Goal: Task Accomplishment & Management: Manage account settings

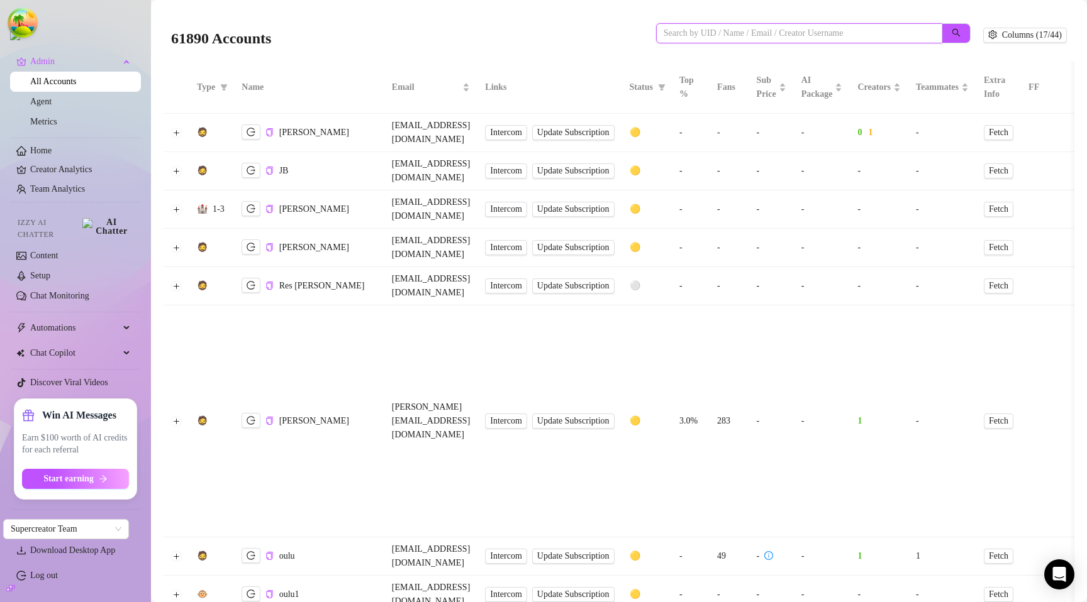
click at [724, 28] on input "search" at bounding box center [793, 33] width 261 height 14
paste input "0QEWu8KOS0fd326K7IdVPBQuQxg1"
type input "0QEWu8KOS0fd326K7IdVPBQuQxg1"
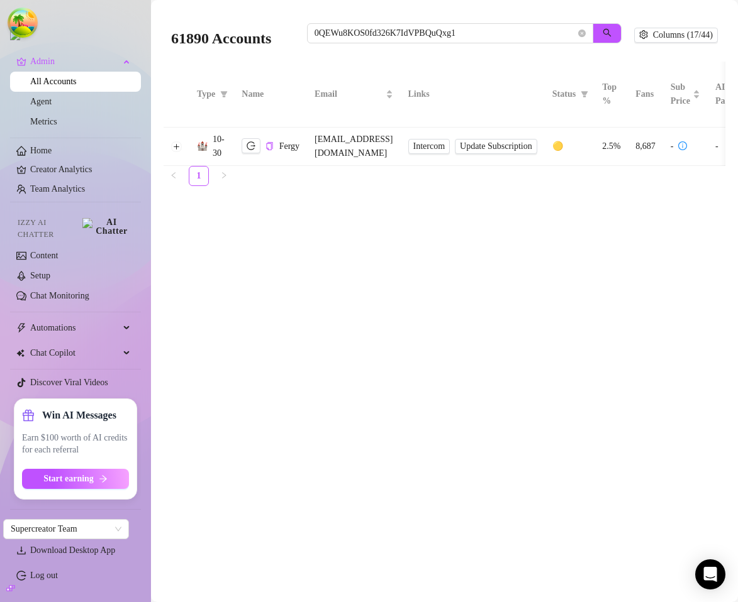
click at [179, 153] on td at bounding box center [177, 147] width 26 height 38
click at [179, 147] on button "Expand row" at bounding box center [177, 147] width 10 height 10
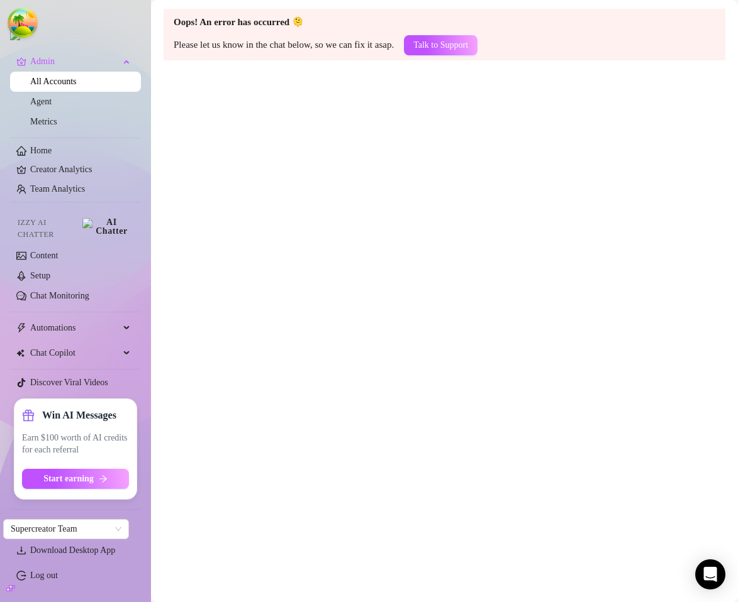
click at [307, 247] on main "Oops! An error has occurred 🫠 Please let us know in the chat below, so we can f…" at bounding box center [444, 301] width 587 height 602
click at [654, 226] on main "Oops! An error has occurred 🫠 Please let us know in the chat below, so we can f…" at bounding box center [444, 301] width 587 height 602
click at [505, 192] on main "Oops! An error has occurred 🫠 Please let us know in the chat below, so we can f…" at bounding box center [444, 301] width 587 height 602
click at [477, 206] on main "Oops! An error has occurred 🫠 Please let us know in the chat below, so we can f…" at bounding box center [444, 301] width 587 height 602
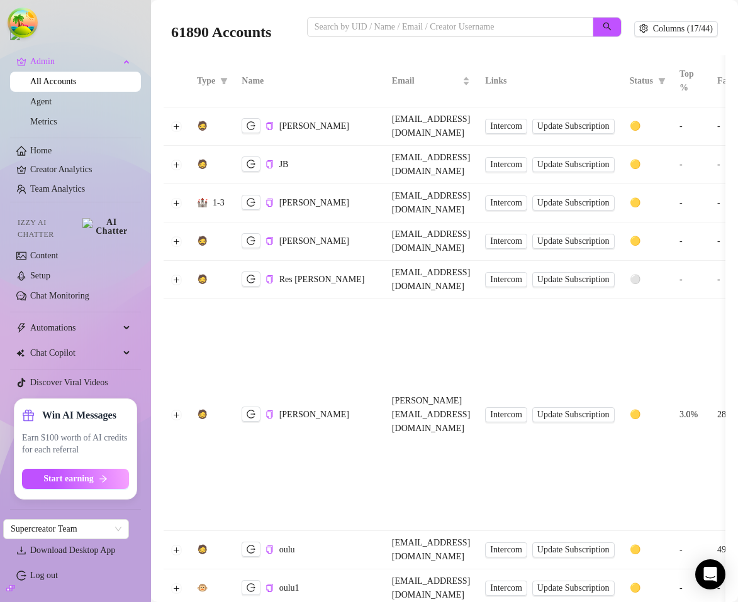
scroll to position [4, 0]
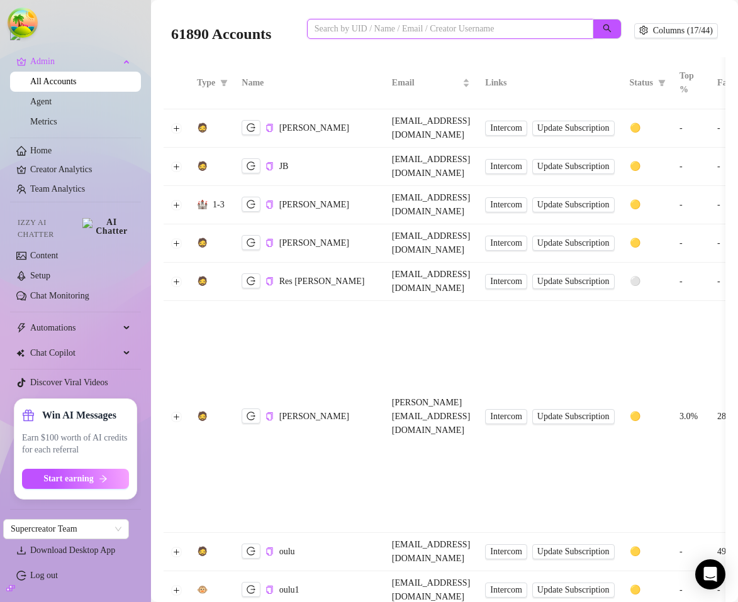
click at [426, 25] on input "search" at bounding box center [444, 29] width 261 height 14
paste input "0QEWu8KOS0fd326K7IdVPBQuQxg1"
type input "0QEWu8KOS0fd326K7IdVPBQuQxg1"
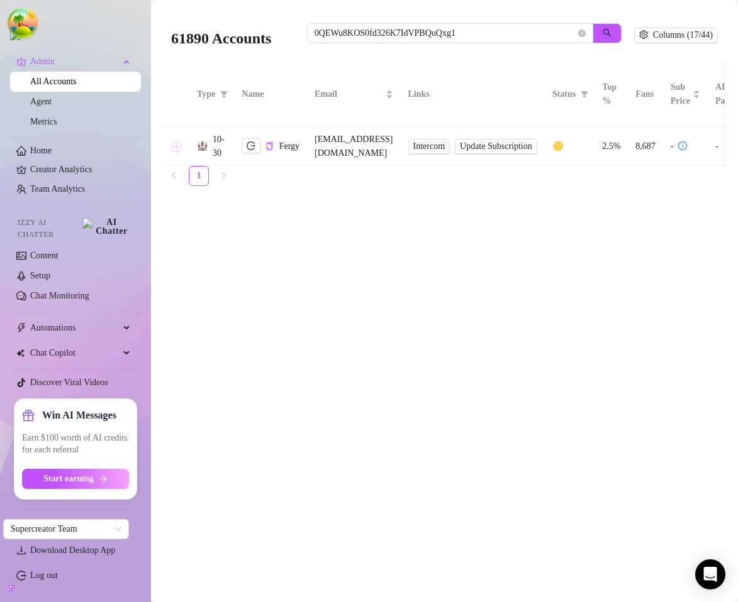
click at [177, 147] on button "Expand row" at bounding box center [177, 147] width 10 height 10
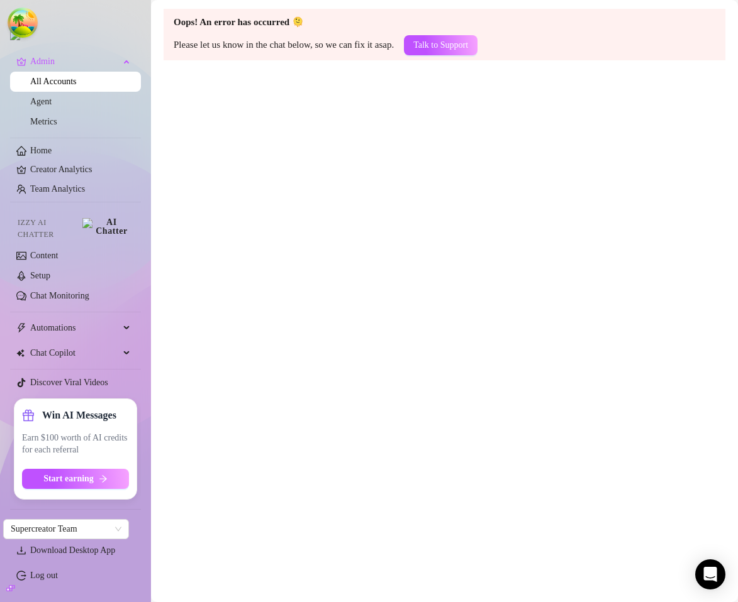
click at [384, 142] on main "Oops! An error has occurred 🫠 Please let us know in the chat below, so we can f…" at bounding box center [444, 301] width 587 height 602
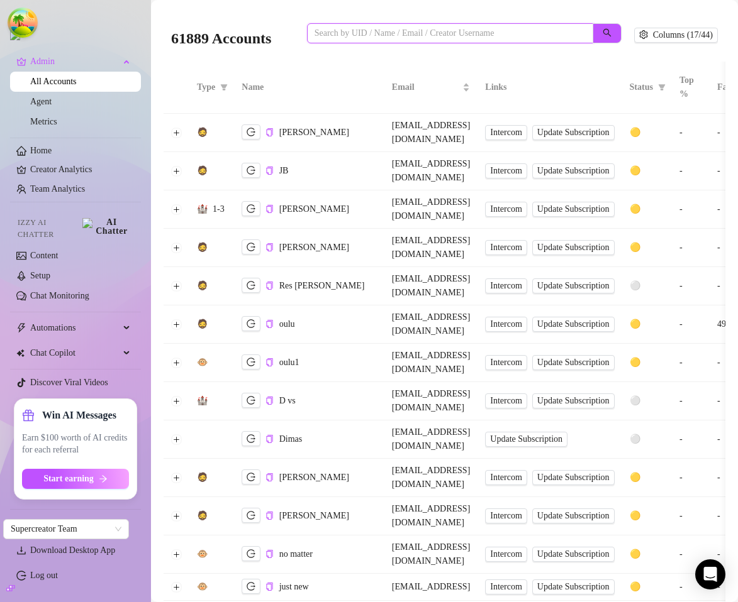
click at [369, 36] on input "search" at bounding box center [444, 33] width 261 height 14
paste input "0QEWu8KOS0fd326K7IdVPBQuQxg1"
type input "0QEWu8KOS0fd326K7IdVPBQuQxg1"
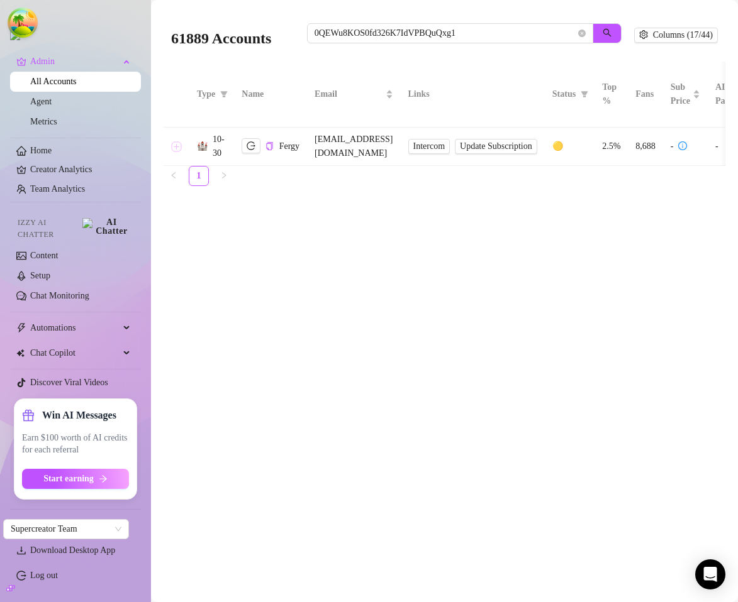
click at [180, 146] on button "Expand row" at bounding box center [177, 147] width 10 height 10
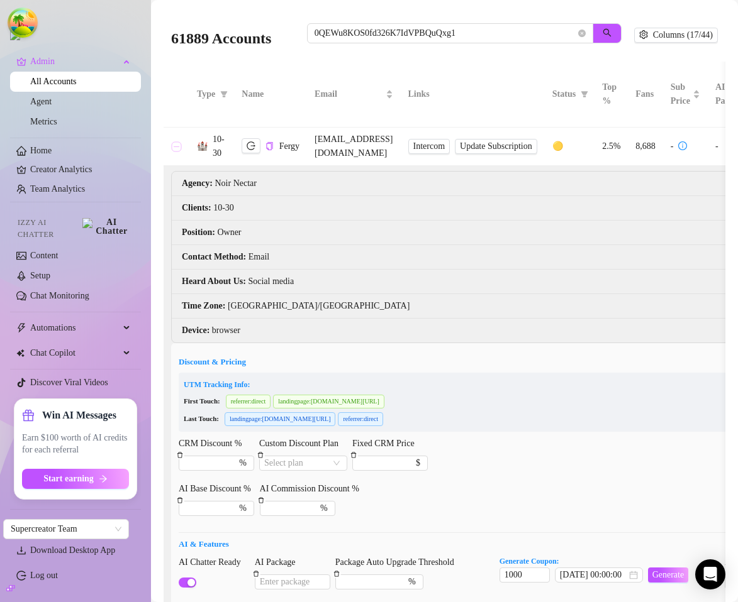
click at [179, 147] on button "Collapse row" at bounding box center [177, 147] width 10 height 10
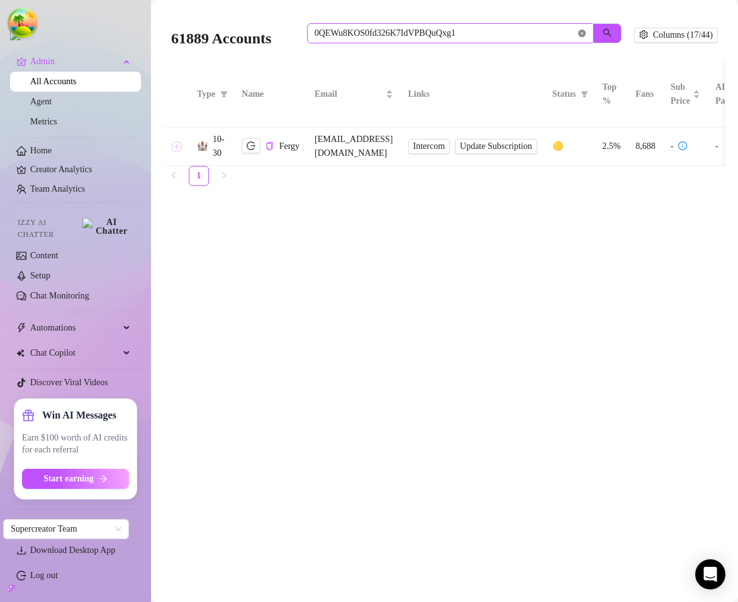
click at [578, 33] on icon "close-circle" at bounding box center [582, 34] width 8 height 8
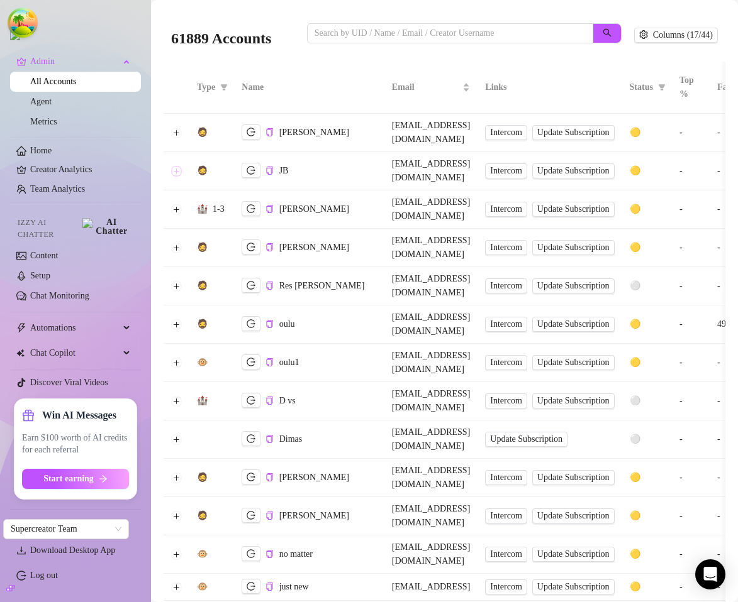
click at [177, 166] on button "Expand row" at bounding box center [177, 171] width 10 height 10
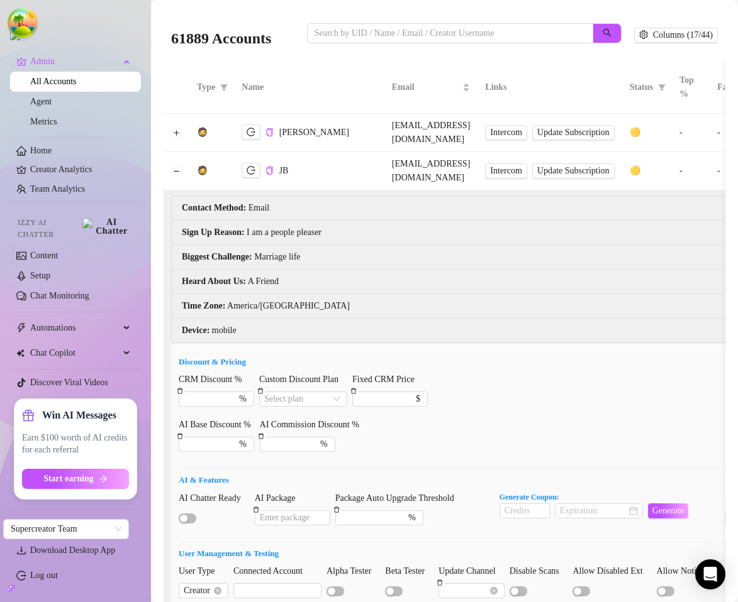
click at [369, 70] on th "Name" at bounding box center [309, 88] width 150 height 52
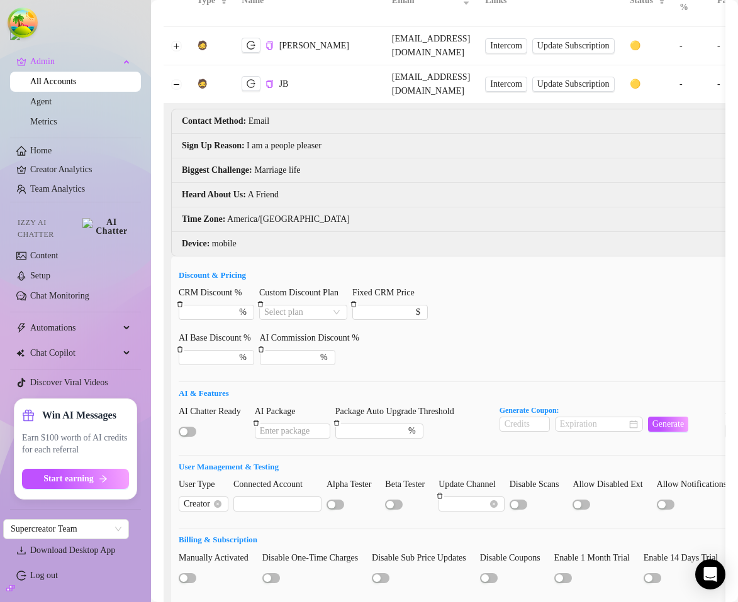
scroll to position [89, 0]
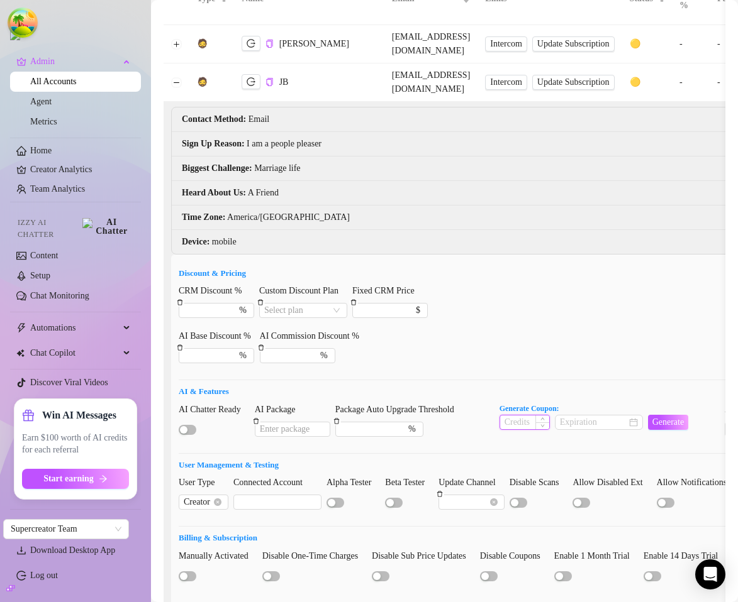
click at [526, 416] on input at bounding box center [524, 423] width 49 height 14
type input "111"
click at [591, 416] on input at bounding box center [593, 423] width 67 height 14
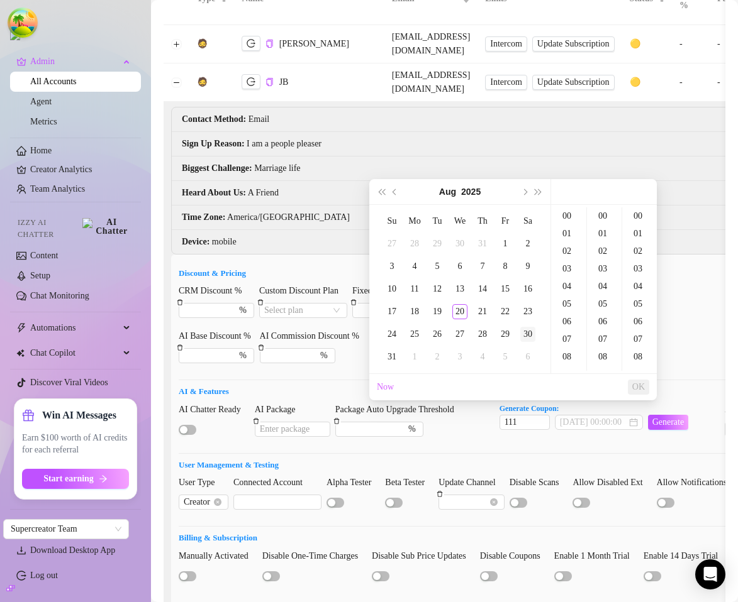
click at [531, 331] on div "30" at bounding box center [527, 334] width 15 height 15
type input "2025-08-30 00:00:00"
click at [644, 385] on span "OK" at bounding box center [638, 387] width 13 height 10
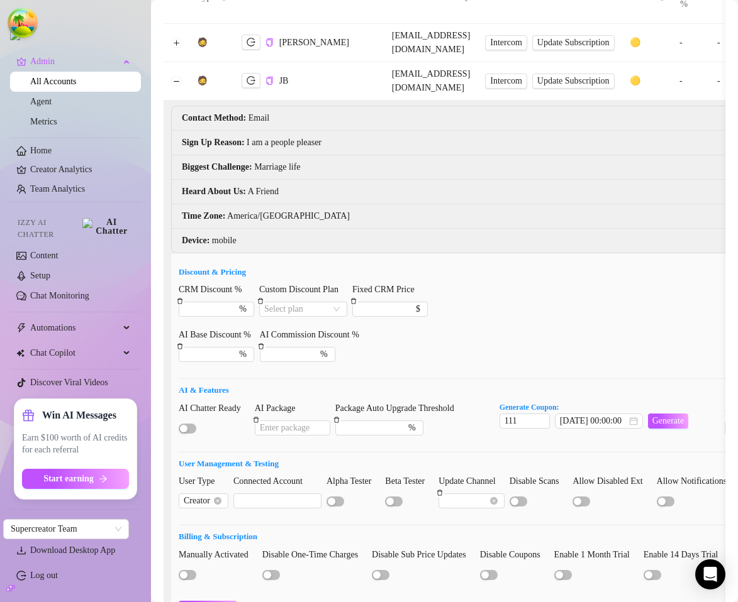
scroll to position [91, 0]
click at [621, 313] on div "CRM Discount % % Custom Discount Plan Select plan Fixed CRM Price $" at bounding box center [737, 304] width 1116 height 45
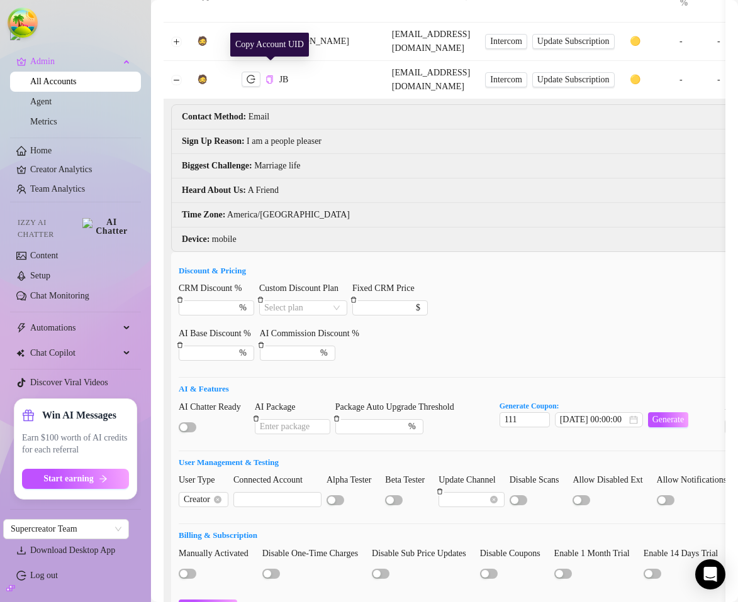
click at [269, 75] on icon "copy" at bounding box center [270, 79] width 6 height 8
click at [674, 415] on span "Generate" at bounding box center [668, 420] width 32 height 10
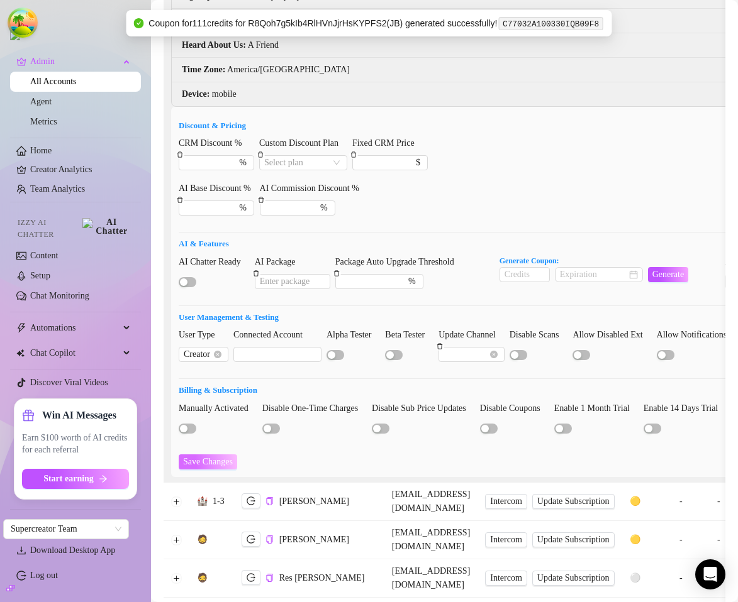
click at [231, 455] on button "Save Changes" at bounding box center [208, 462] width 58 height 15
click at [214, 156] on input "CRM Discount %" at bounding box center [203, 163] width 39 height 14
type input "1"
click at [219, 456] on button "Save Changes" at bounding box center [208, 462] width 58 height 15
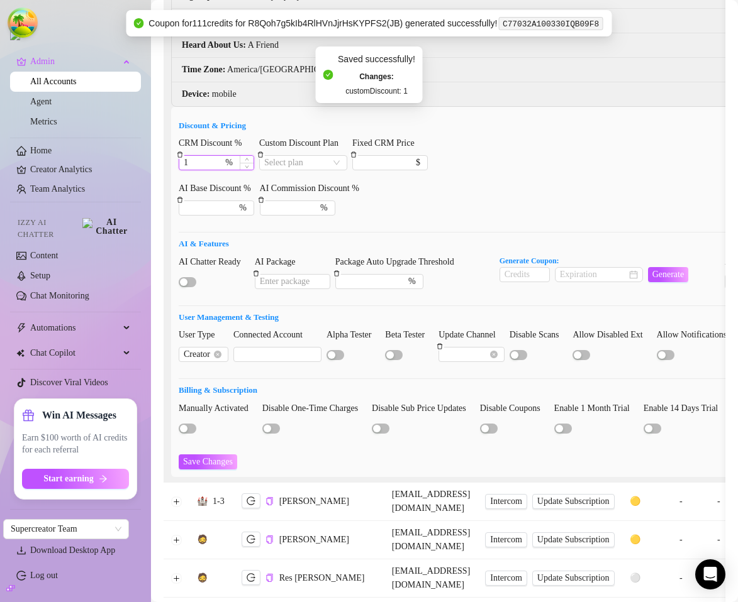
click at [204, 156] on input "1" at bounding box center [203, 163] width 39 height 14
click at [177, 152] on icon "delete" at bounding box center [180, 155] width 6 height 6
click at [209, 457] on span "Save Changes" at bounding box center [208, 462] width 50 height 10
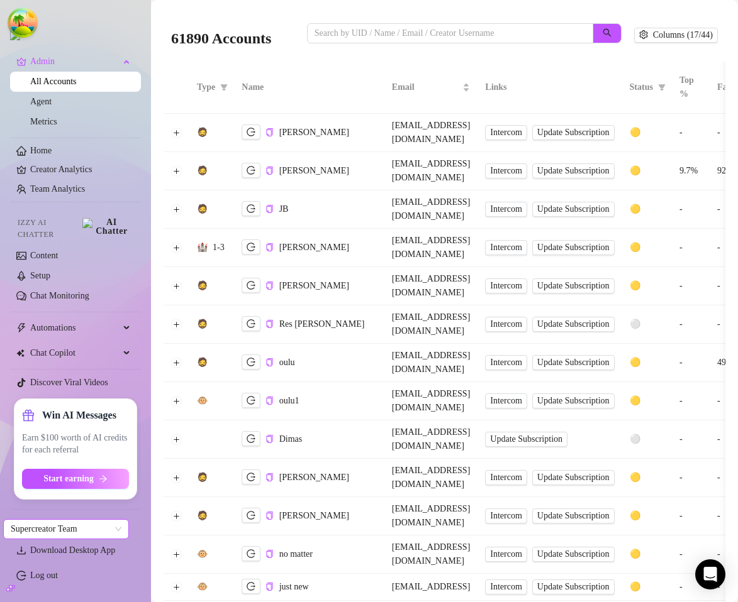
click at [114, 530] on span "Supercreator Team" at bounding box center [66, 529] width 111 height 19
click at [105, 529] on span "Supercreator Team" at bounding box center [66, 529] width 111 height 19
click at [109, 530] on span "Supercreator Team" at bounding box center [66, 529] width 111 height 19
click at [111, 530] on span "Supercreator Team" at bounding box center [66, 529] width 111 height 19
